Goal: Navigation & Orientation: Find specific page/section

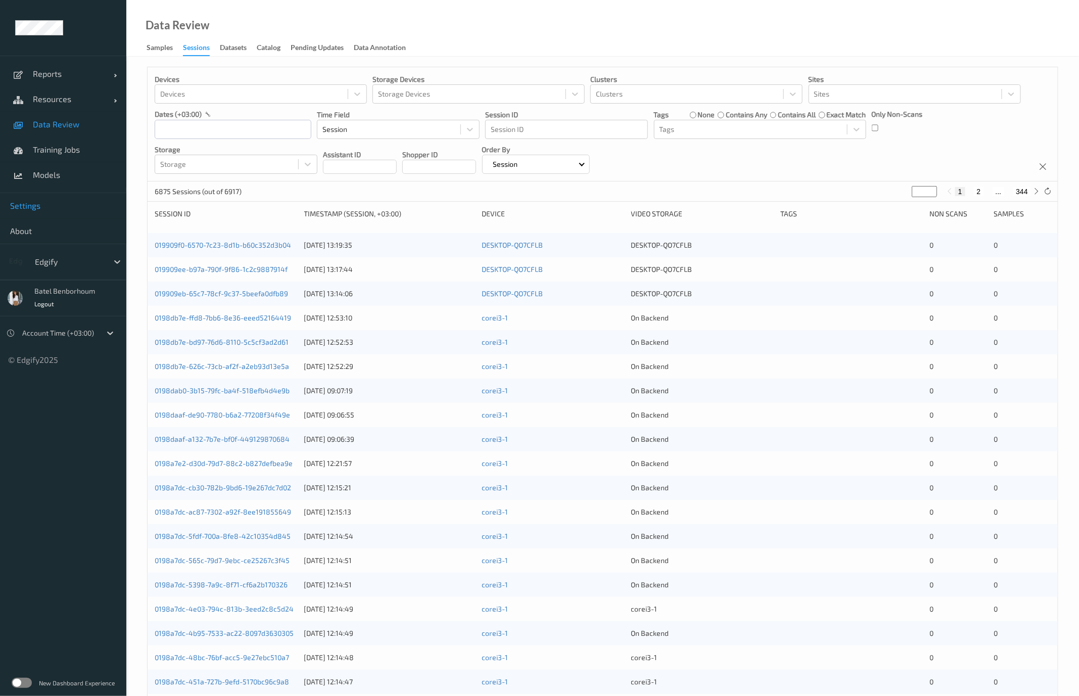
click at [35, 205] on span "Settings" at bounding box center [63, 206] width 106 height 10
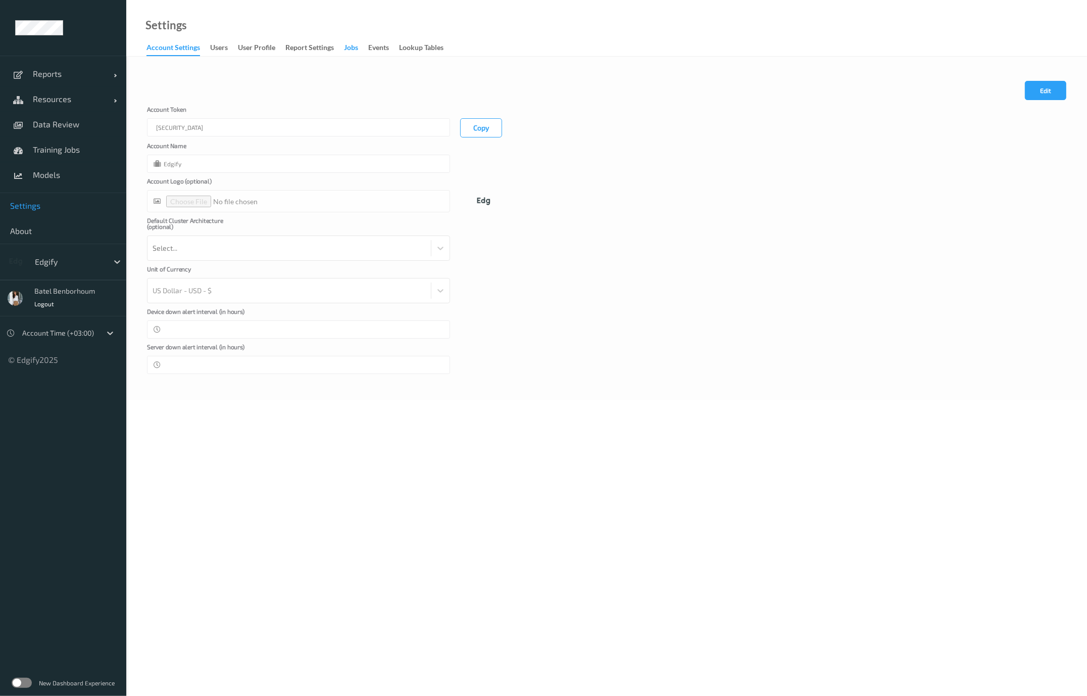
click at [353, 50] on div "Jobs" at bounding box center [351, 48] width 14 height 13
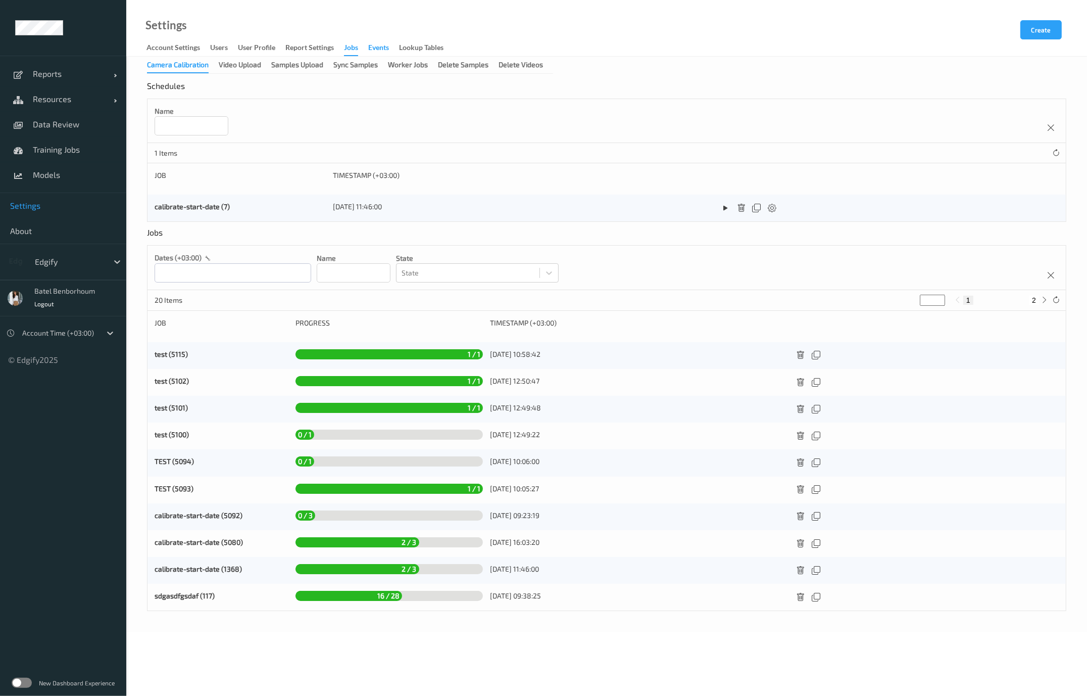
click at [383, 51] on div "events" at bounding box center [378, 48] width 21 height 13
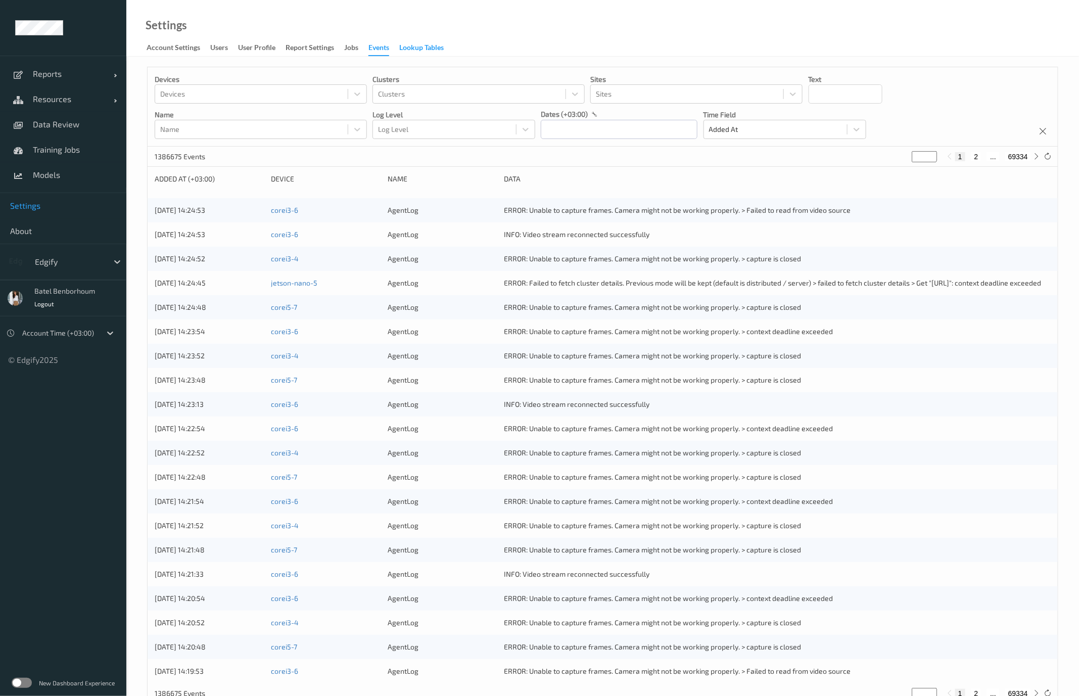
click at [417, 46] on div "Lookup Tables" at bounding box center [421, 48] width 44 height 13
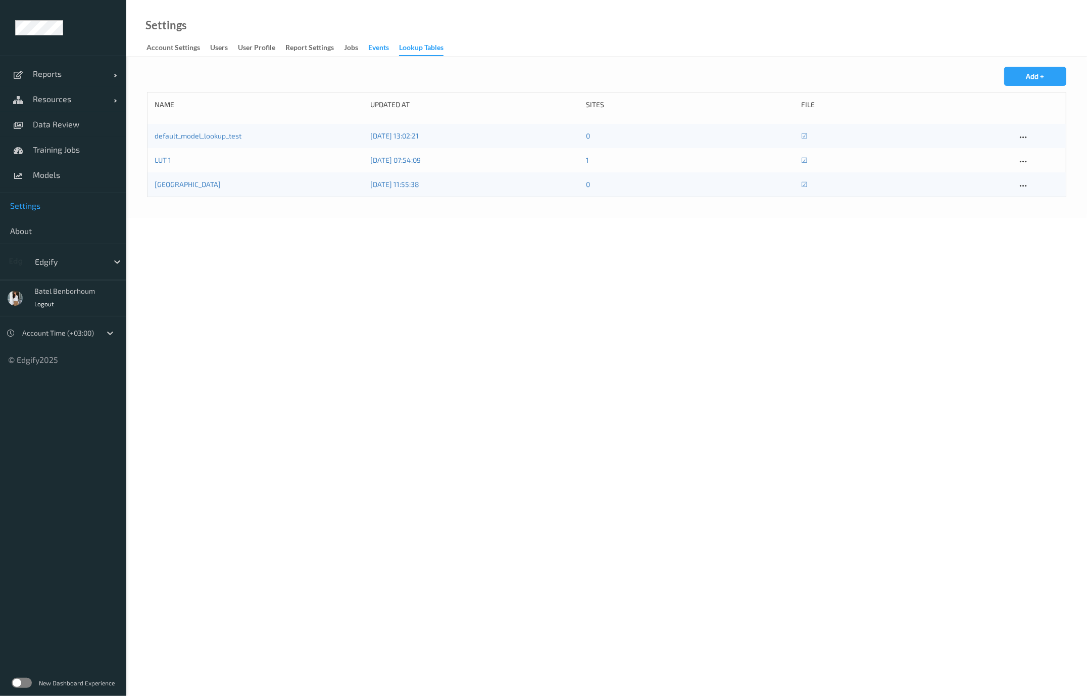
click at [385, 50] on div "events" at bounding box center [378, 48] width 21 height 13
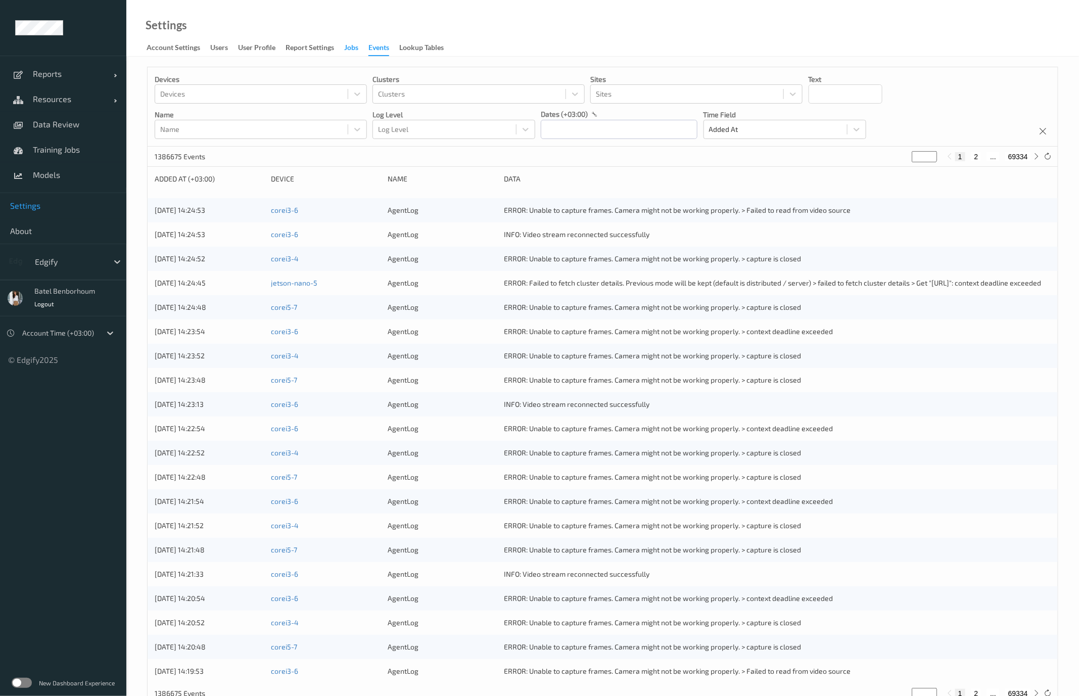
click at [355, 51] on div "Jobs" at bounding box center [351, 48] width 14 height 13
